Goal: Task Accomplishment & Management: Use online tool/utility

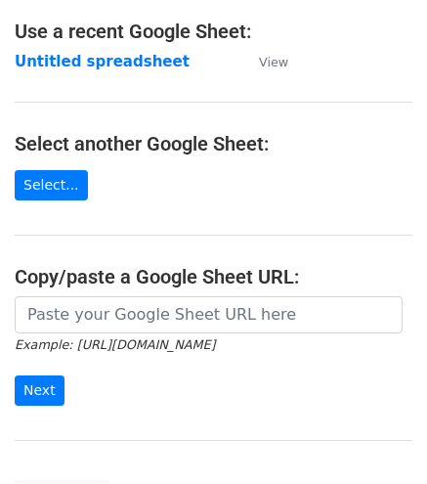
scroll to position [115, 0]
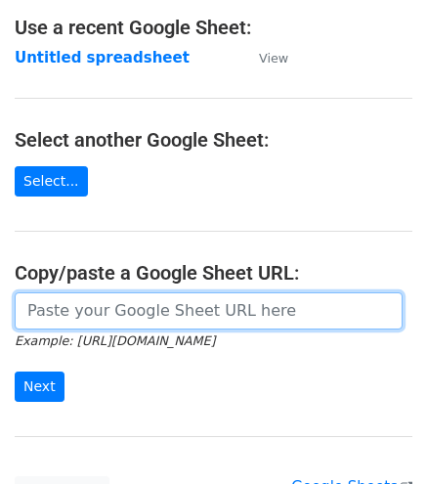
click at [86, 307] on input "url" at bounding box center [209, 310] width 388 height 37
paste input "https://docs.google.com/spreadsheets/d/1uQvir3vgDKcI_c-vr8g6ndcGLyR4koZdyWYYpDK…"
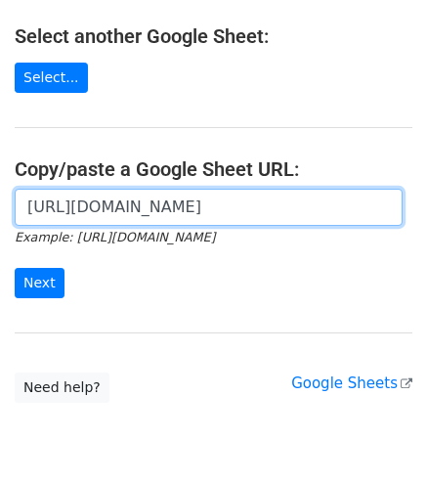
scroll to position [247, 0]
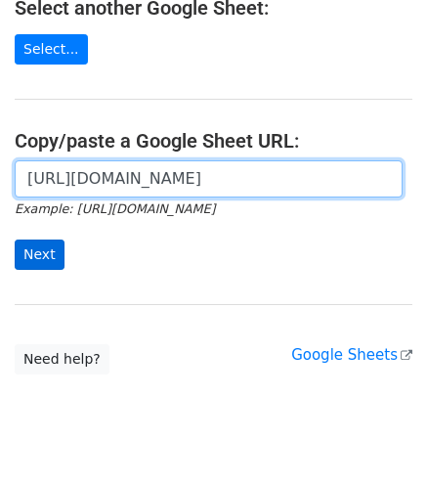
type input "https://docs.google.com/spreadsheets/d/1uQvir3vgDKcI_c-vr8g6ndcGLyR4koZdyWYYpDK…"
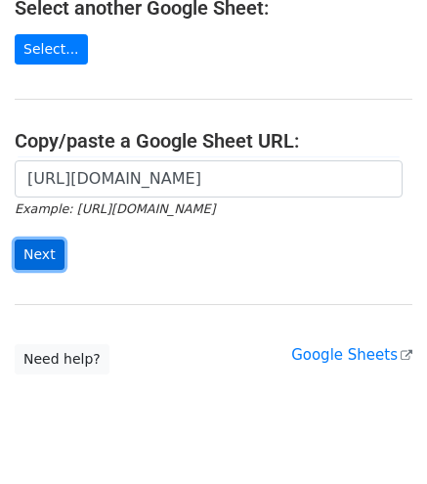
click at [25, 251] on input "Next" at bounding box center [40, 254] width 50 height 30
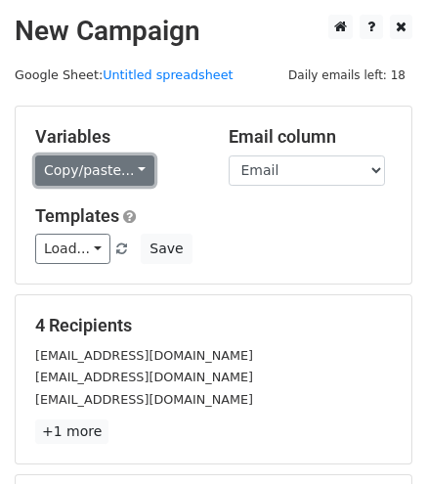
click at [123, 165] on link "Copy/paste..." at bounding box center [94, 170] width 119 height 30
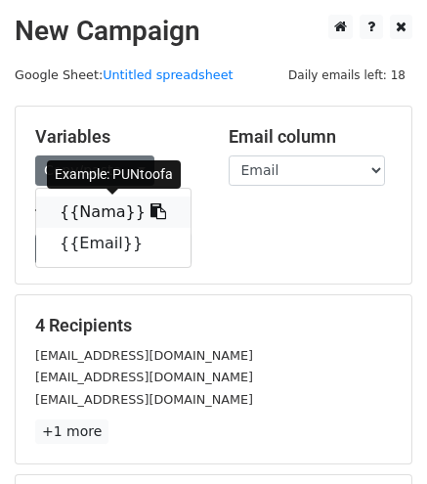
click at [118, 213] on link "{{Nama}}" at bounding box center [113, 211] width 154 height 31
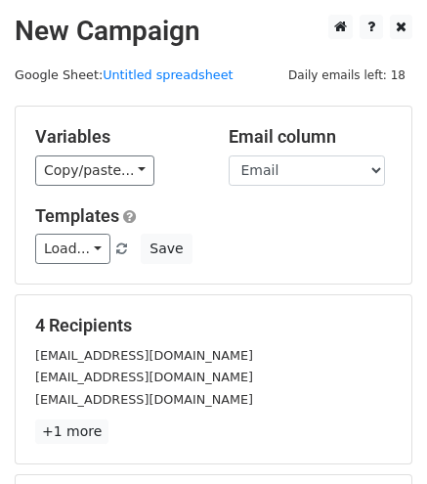
scroll to position [272, 0]
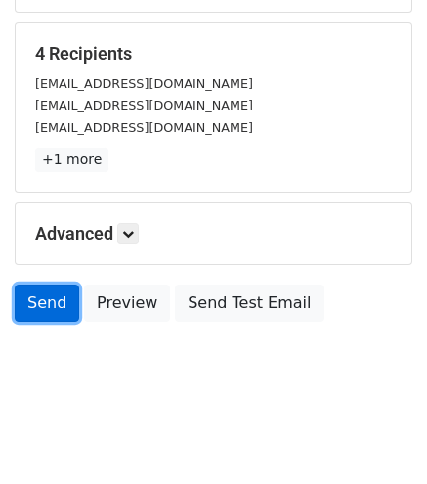
click at [45, 305] on link "Send" at bounding box center [47, 302] width 65 height 37
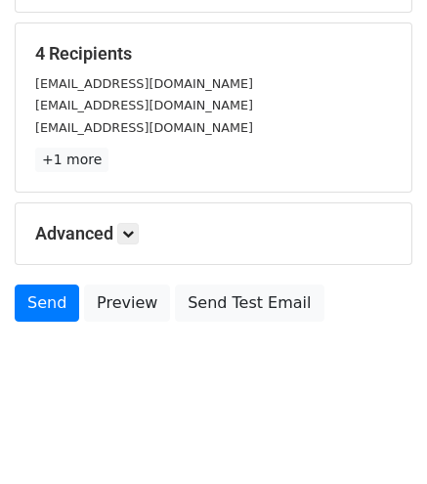
scroll to position [0, 0]
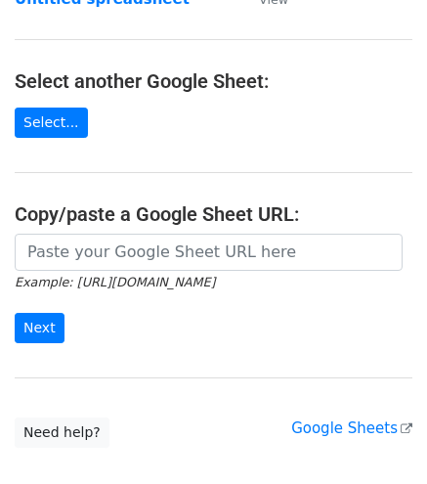
scroll to position [179, 0]
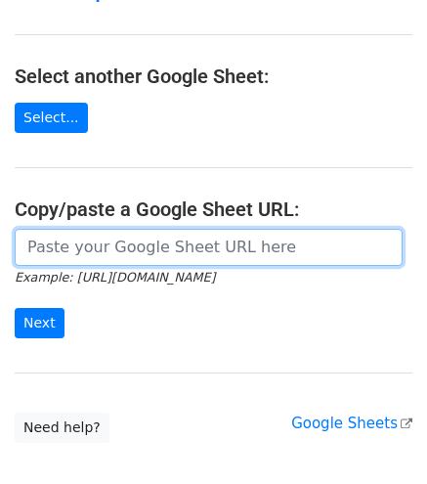
click at [161, 247] on input "url" at bounding box center [209, 247] width 388 height 37
paste input "[URL][DOMAIN_NAME]"
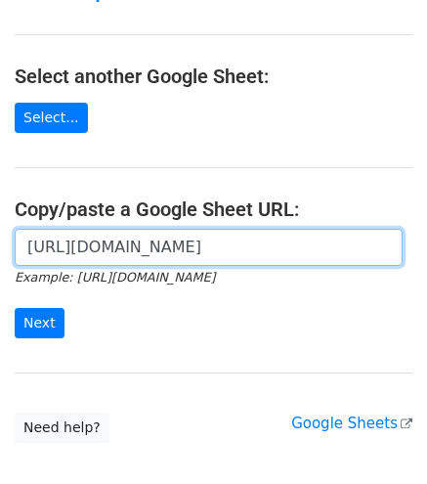
scroll to position [0, 424]
type input "[URL][DOMAIN_NAME]"
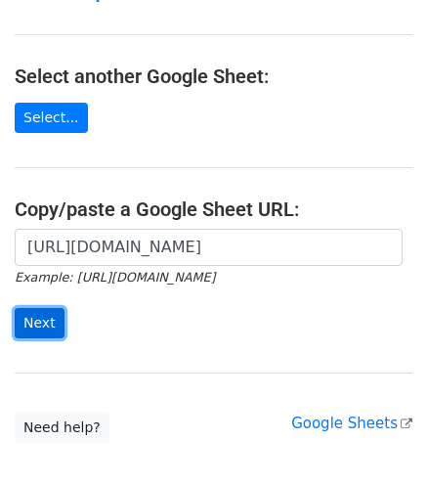
click at [20, 318] on input "Next" at bounding box center [40, 323] width 50 height 30
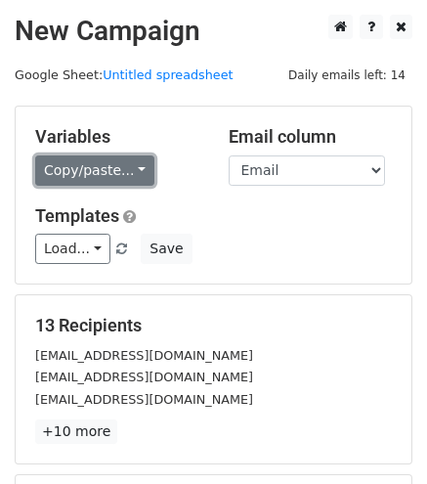
click at [101, 171] on link "Copy/paste..." at bounding box center [94, 170] width 119 height 30
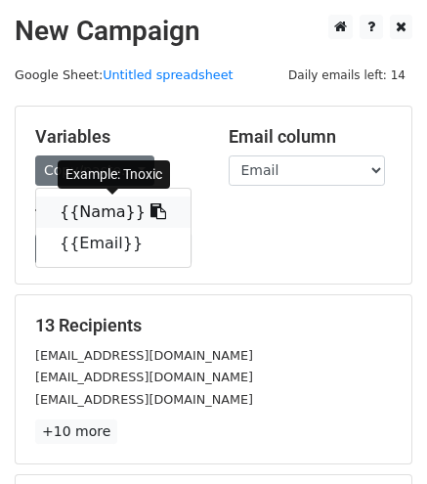
click at [112, 218] on link "{{Nama}}" at bounding box center [113, 211] width 154 height 31
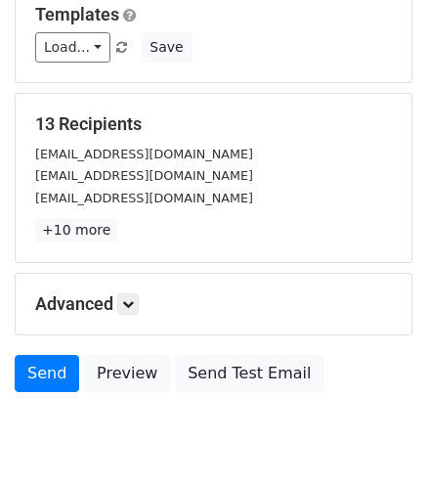
scroll to position [211, 0]
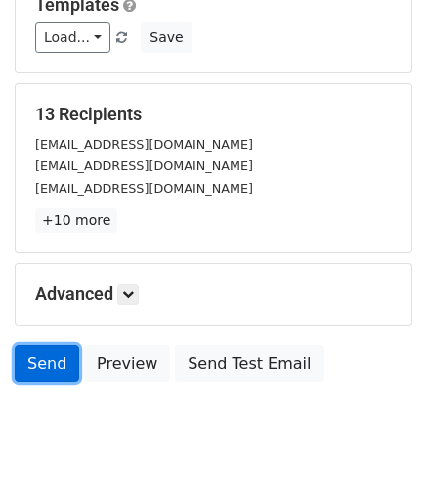
click at [55, 364] on link "Send" at bounding box center [47, 363] width 65 height 37
